Goal: Information Seeking & Learning: Learn about a topic

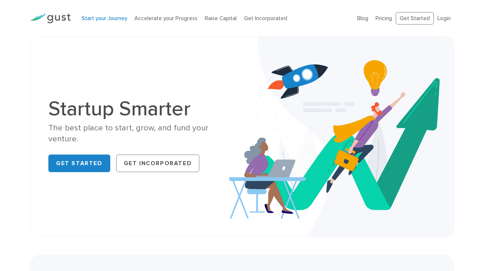
click at [99, 19] on link "Start your Journey" at bounding box center [104, 18] width 45 height 7
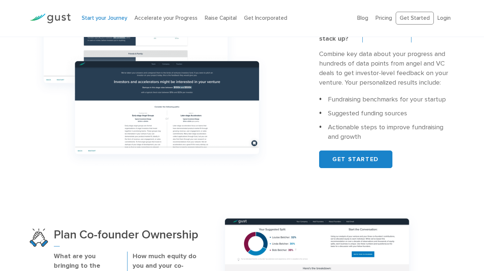
scroll to position [223, 0]
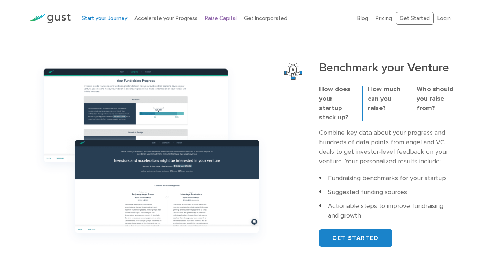
click at [207, 19] on link "Raise Capital" at bounding box center [221, 18] width 32 height 7
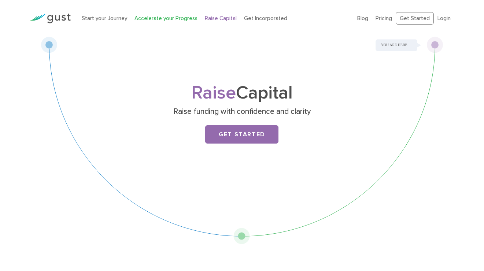
click at [164, 19] on link "Accelerate your Progress" at bounding box center [166, 18] width 63 height 7
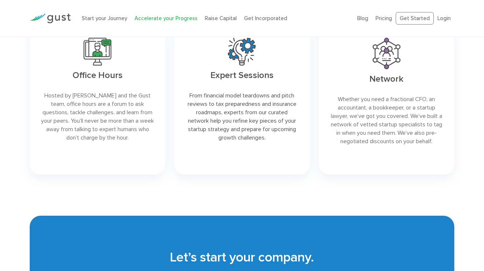
scroll to position [1019, 0]
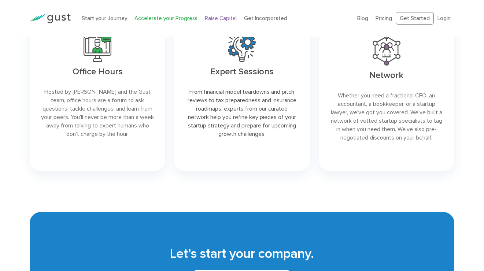
click at [208, 20] on link "Raise Capital" at bounding box center [221, 18] width 32 height 7
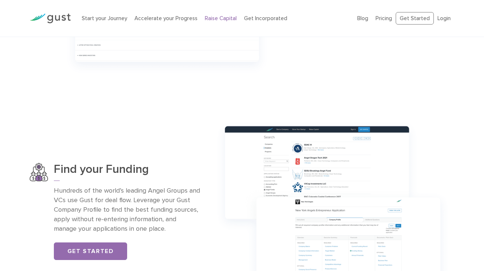
scroll to position [48, 0]
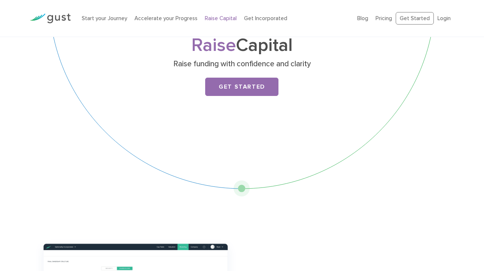
drag, startPoint x: 249, startPoint y: 19, endPoint x: 236, endPoint y: 23, distance: 14.0
click at [250, 19] on link "Get Incorporated" at bounding box center [265, 18] width 43 height 7
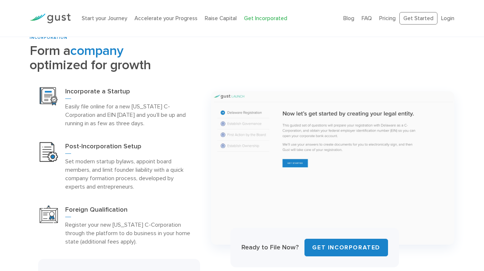
scroll to position [295, 0]
drag, startPoint x: 133, startPoint y: 107, endPoint x: 97, endPoint y: 114, distance: 37.0
click at [97, 114] on p "Easily file online for a new Delaware C-Corporation and EIN today and you’ll be…" at bounding box center [127, 114] width 125 height 25
copy p "Delaware C-Corporation"
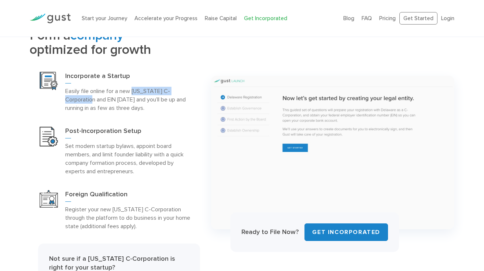
scroll to position [317, 0]
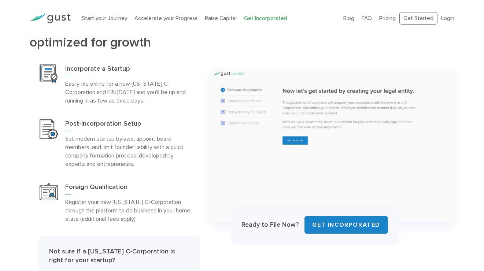
click at [193, 217] on div "Foreign Qualification Register your new Delaware C-Corporation through the plat…" at bounding box center [115, 203] width 170 height 55
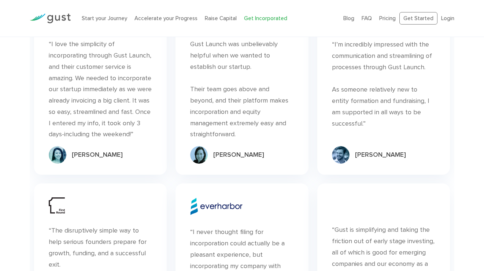
scroll to position [4049, 0]
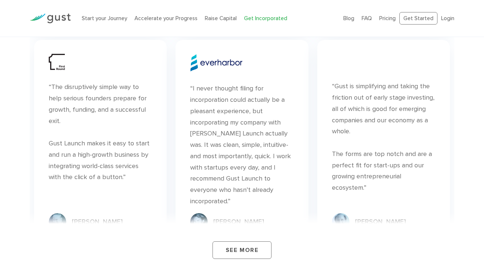
drag, startPoint x: 240, startPoint y: 228, endPoint x: 214, endPoint y: 225, distance: 26.6
click at [240, 242] on link "See More" at bounding box center [242, 251] width 59 height 18
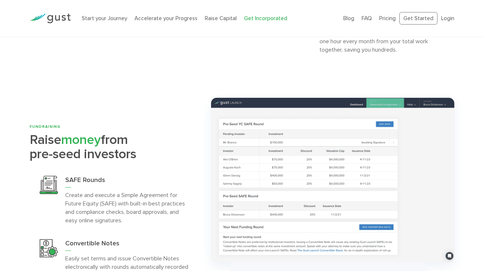
scroll to position [1578, 0]
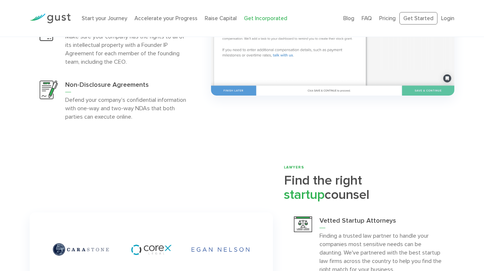
click at [60, 16] on img at bounding box center [50, 19] width 41 height 10
